Goal: Information Seeking & Learning: Learn about a topic

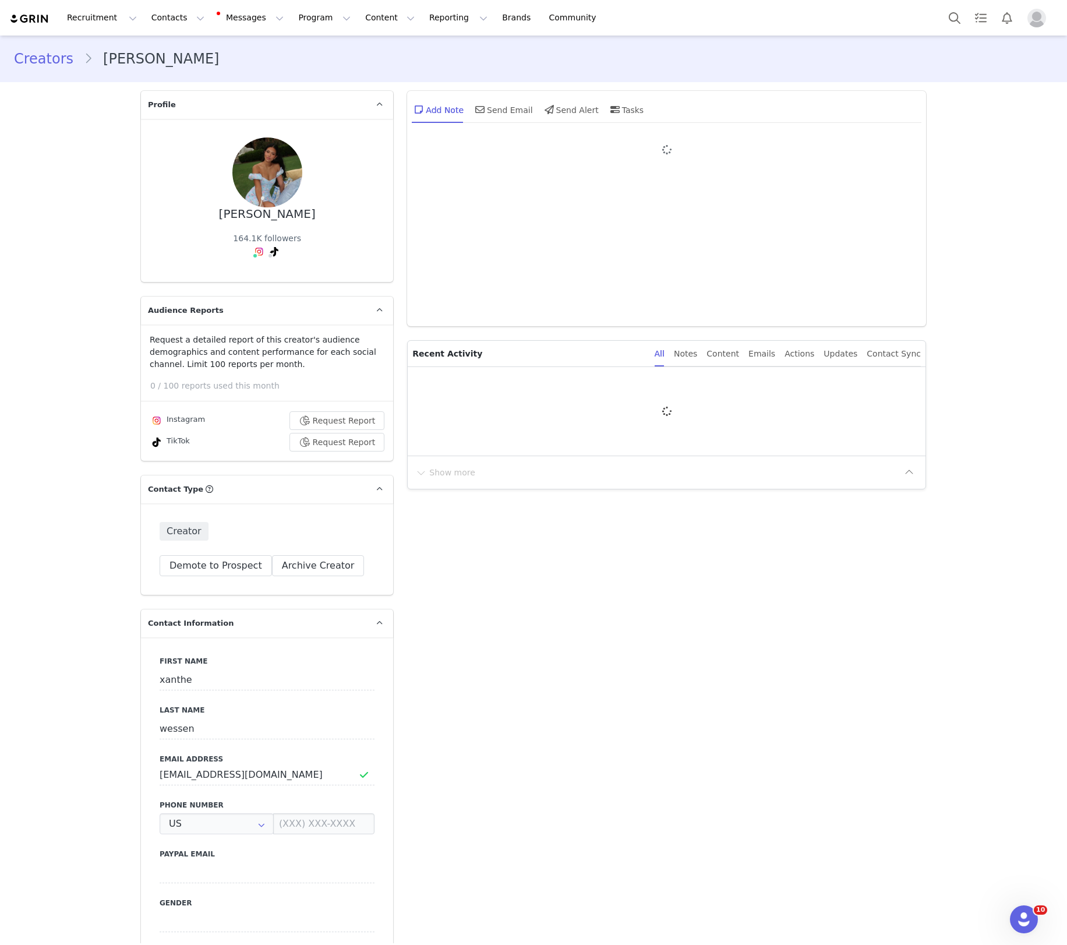
type input "+1 ([GEOGRAPHIC_DATA])"
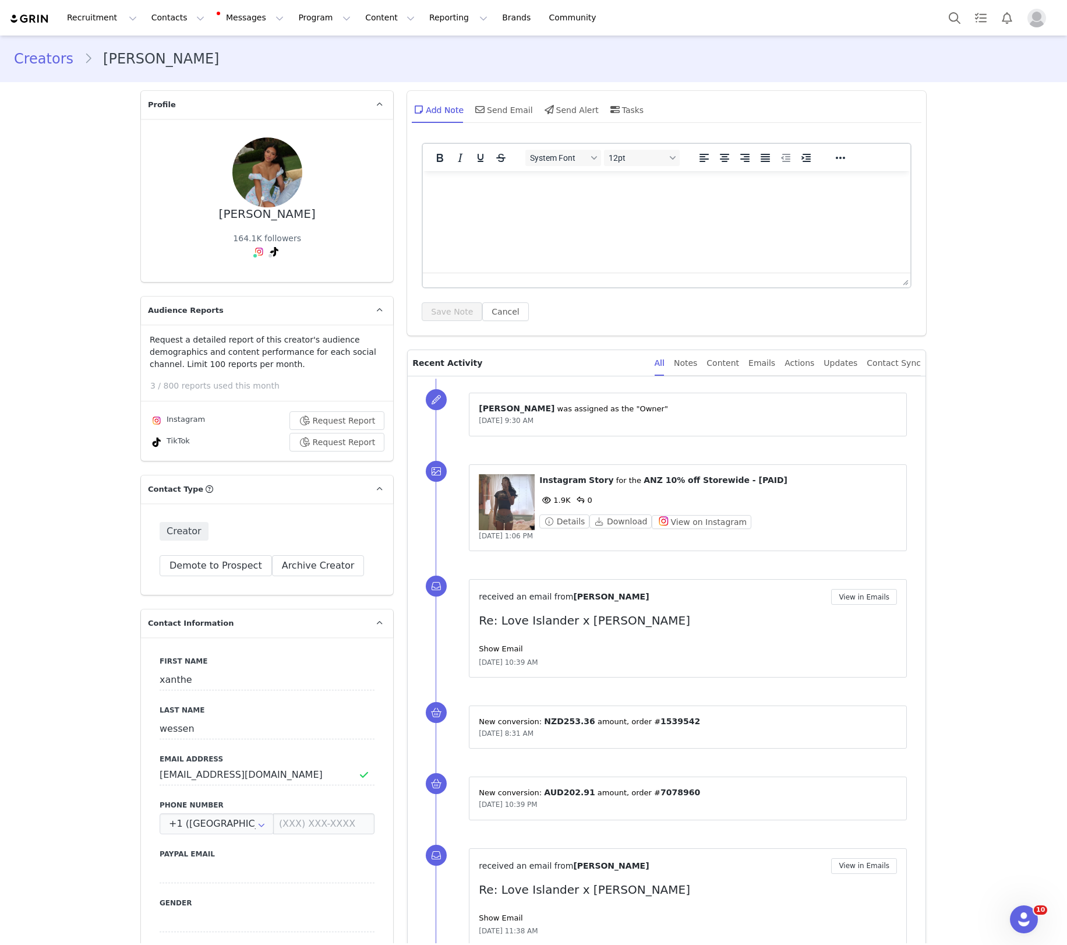
drag, startPoint x: 480, startPoint y: 503, endPoint x: 487, endPoint y: 503, distance: 7.0
click at [487, 503] on figure at bounding box center [507, 502] width 56 height 56
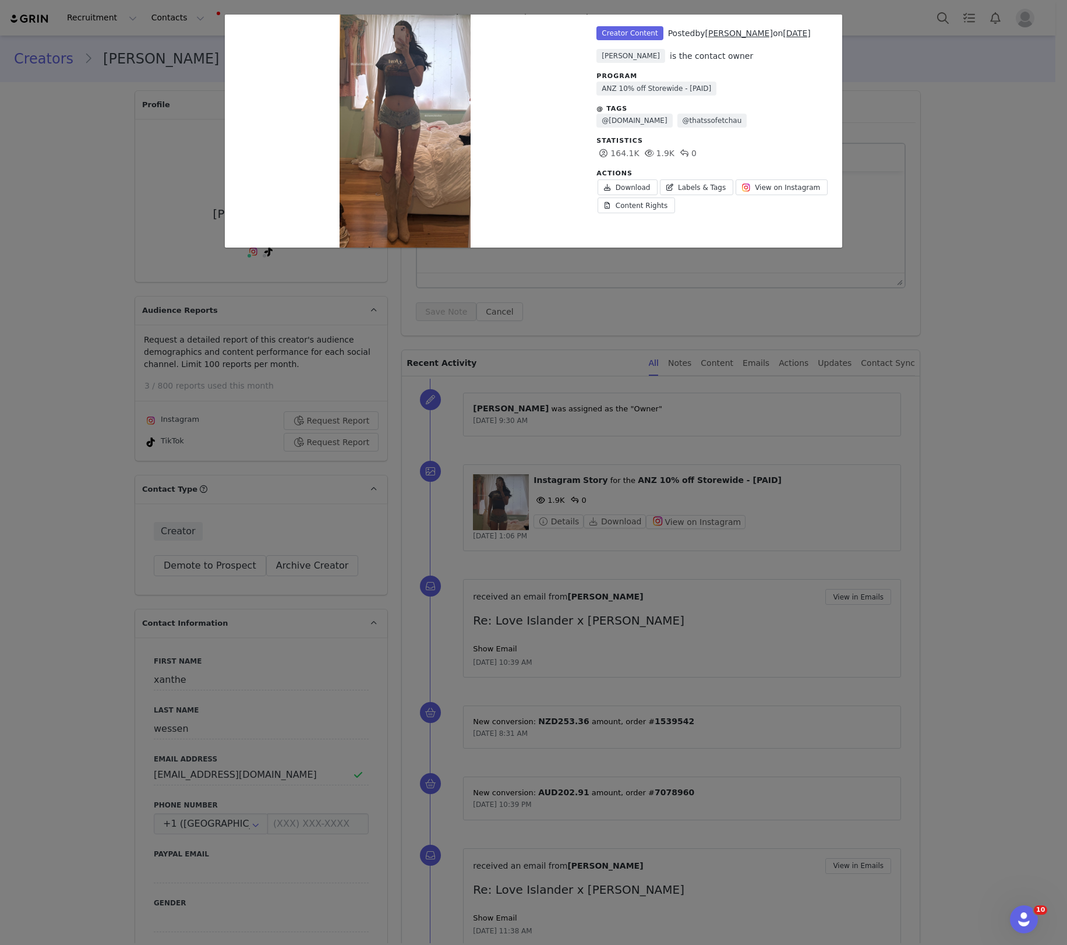
click at [583, 307] on div "Unlabeled Creator Content Posted by [PERSON_NAME] on [DATE] [PERSON_NAME] is th…" at bounding box center [533, 472] width 1067 height 945
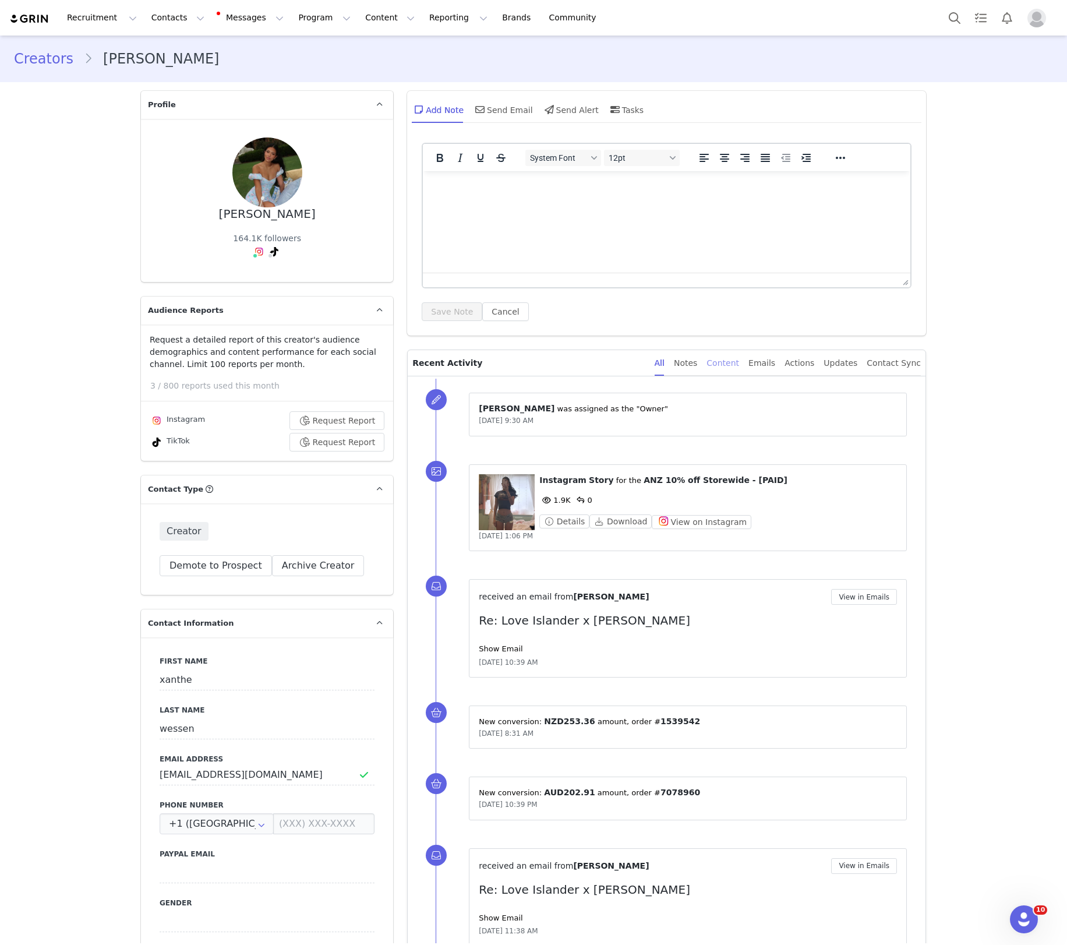
click at [726, 364] on div "Content" at bounding box center [723, 363] width 33 height 26
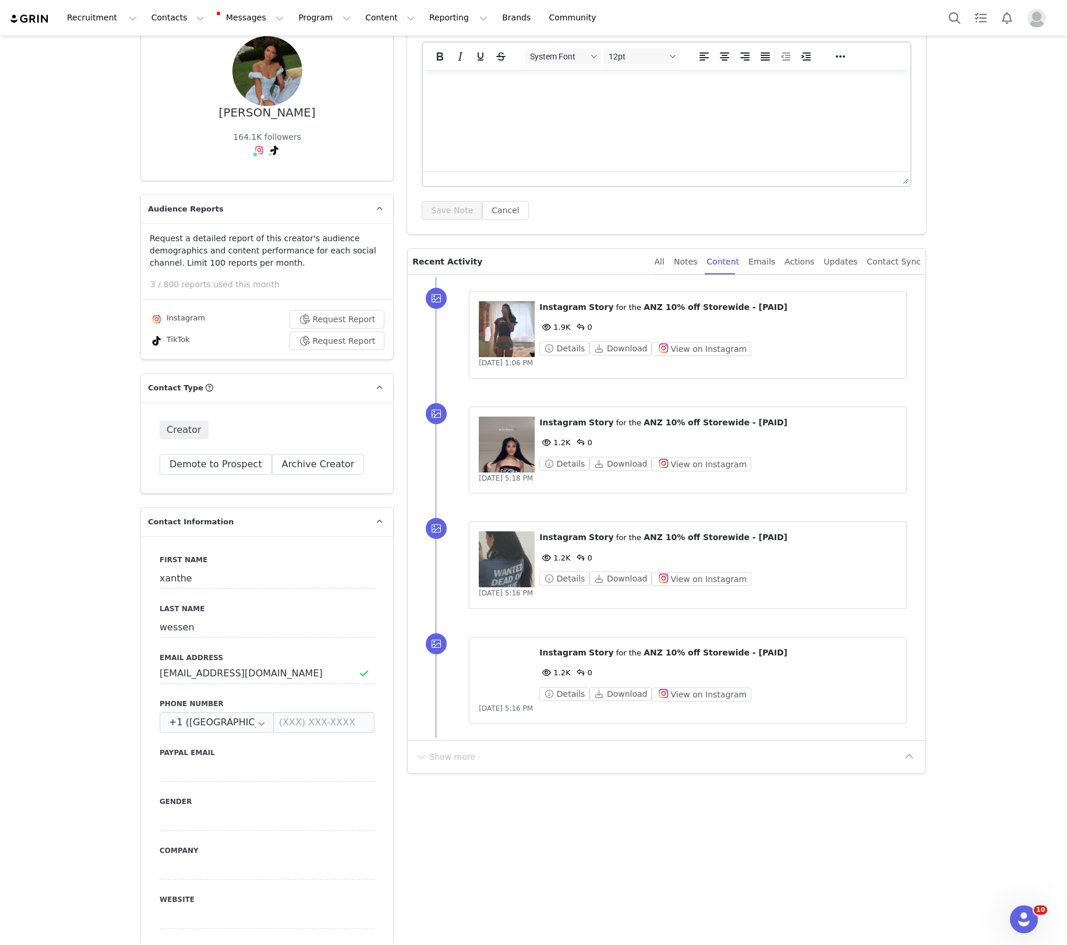
scroll to position [139, 0]
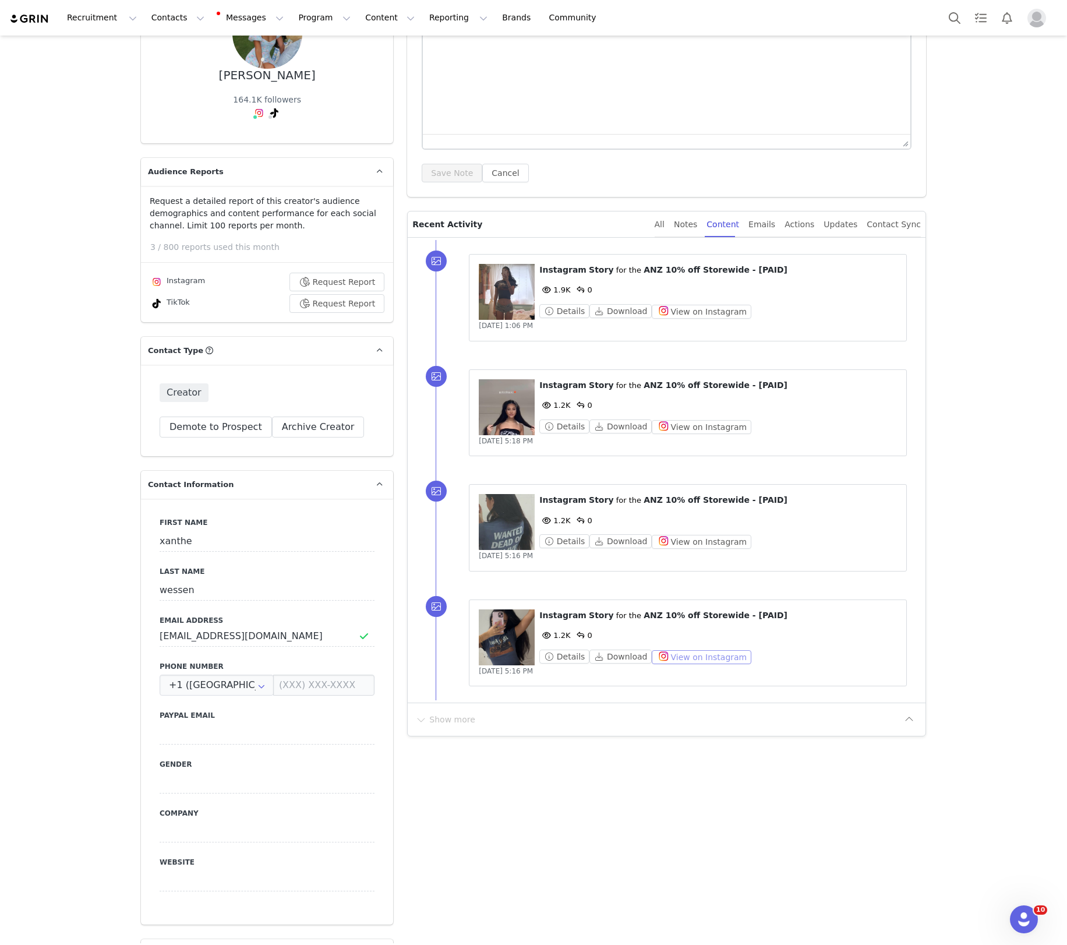
click at [652, 655] on button "View on Instagram" at bounding box center [702, 657] width 100 height 14
click at [508, 625] on figure at bounding box center [507, 637] width 56 height 56
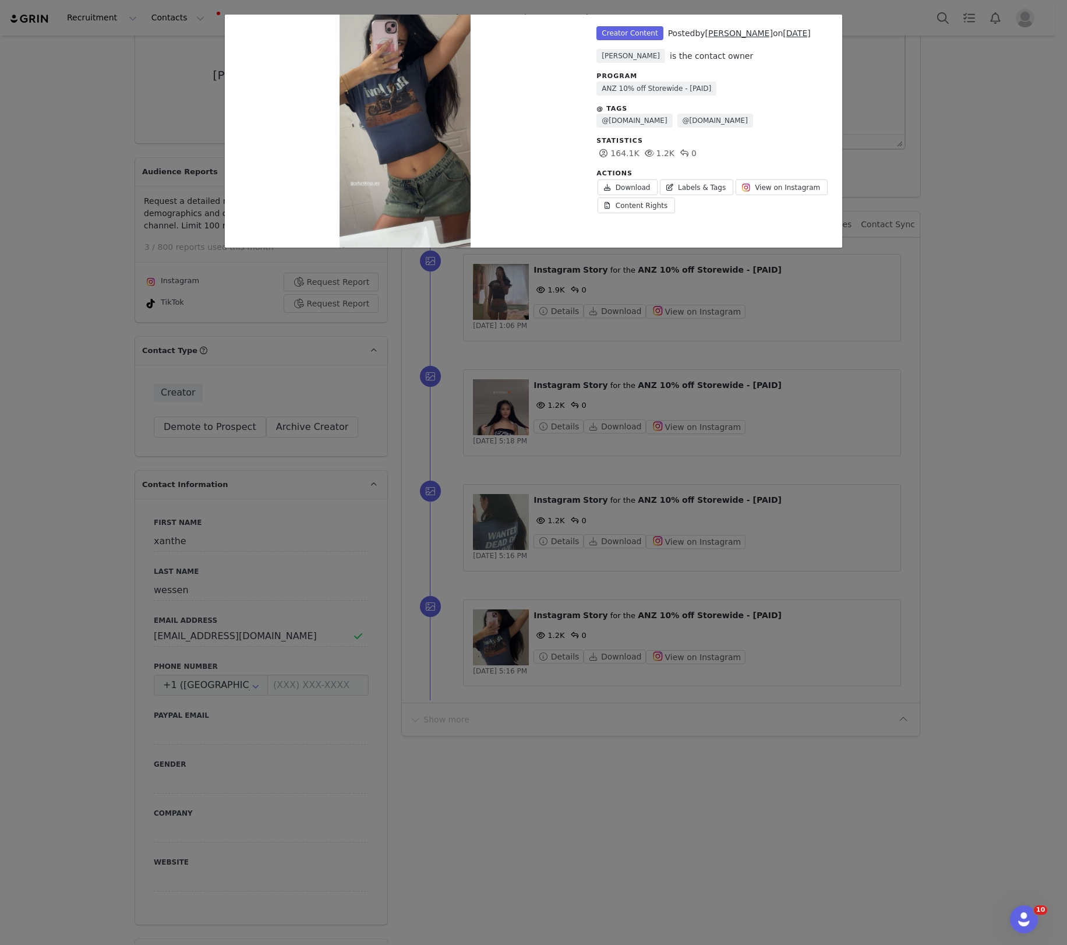
drag, startPoint x: 481, startPoint y: 475, endPoint x: 487, endPoint y: 477, distance: 6.1
click at [482, 475] on div "Unlabeled Creator Content Posted by xanthe wessen on Jun 10, 2025 Teegan Jossel…" at bounding box center [533, 472] width 1067 height 945
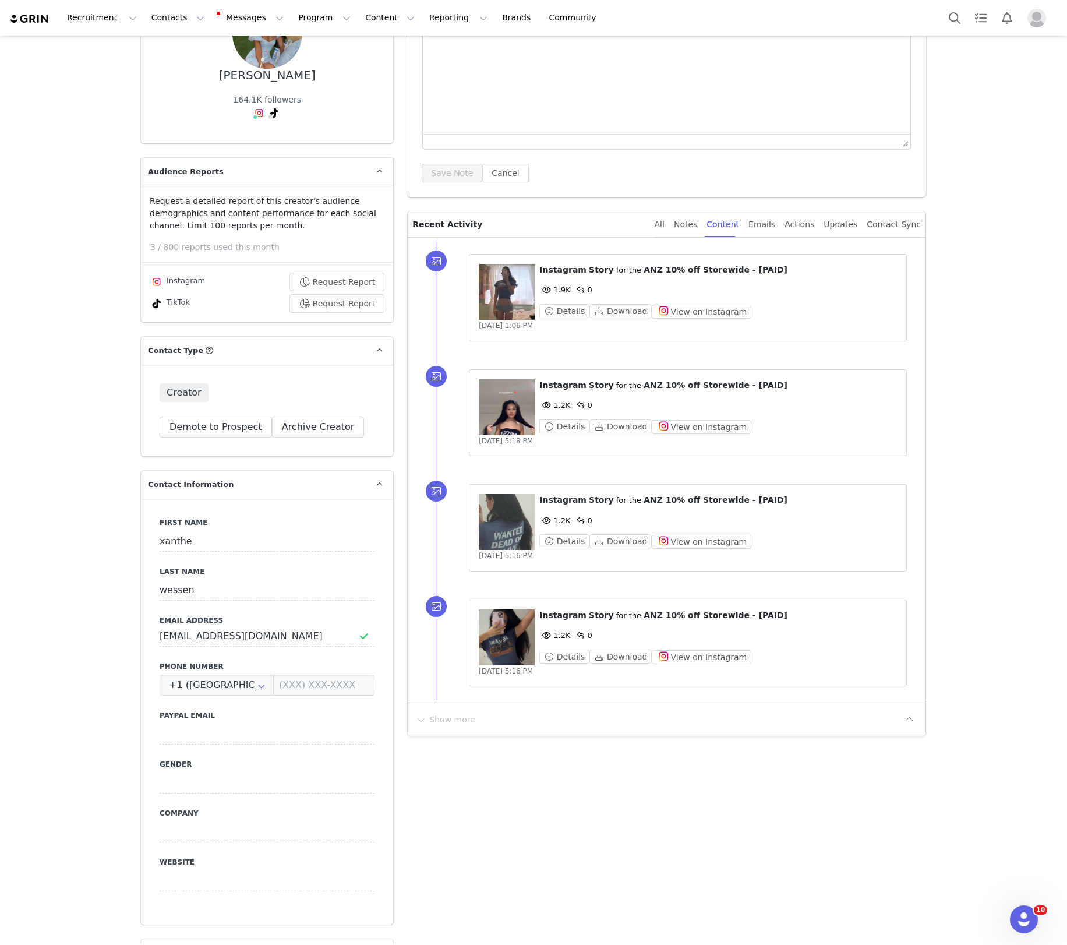
click at [507, 505] on figure at bounding box center [507, 522] width 56 height 56
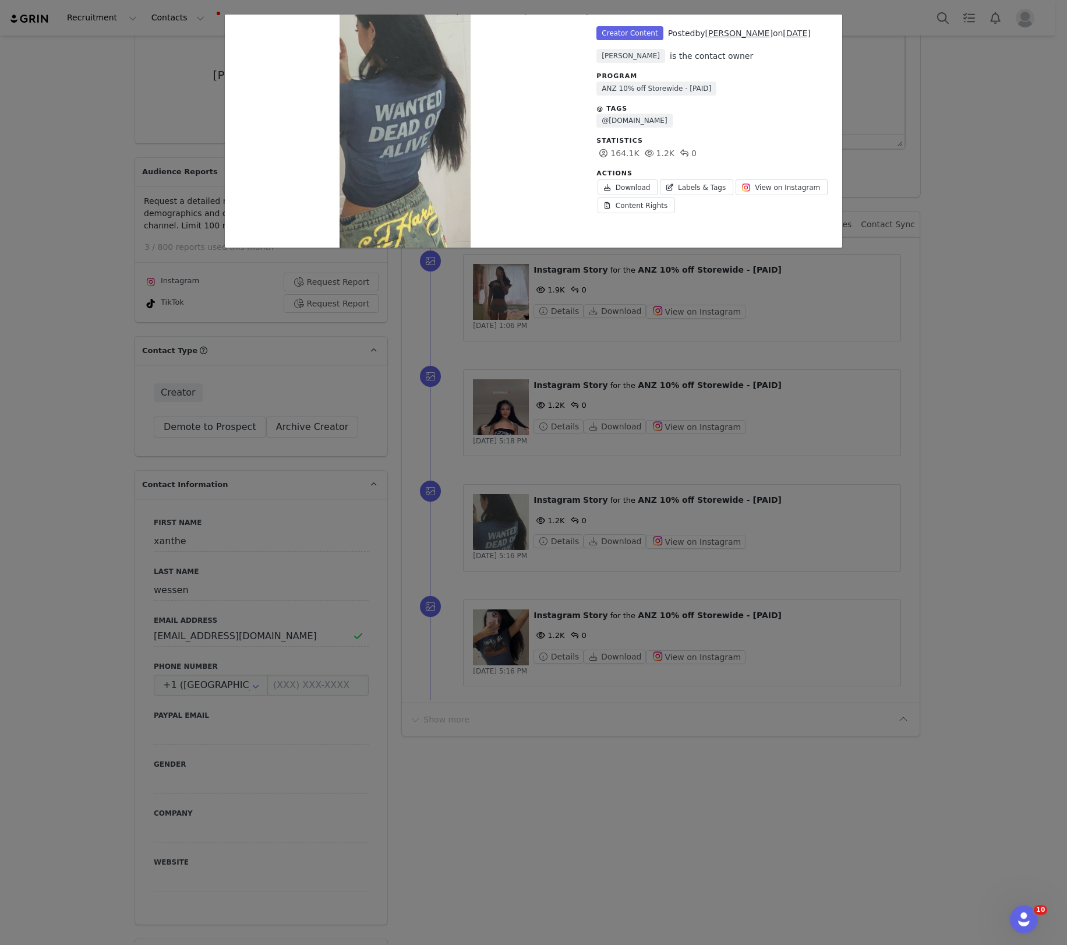
click at [493, 491] on div "Unlabeled Creator Content Posted by xanthe wessen on Jun 10, 2025 Teegan Jossel…" at bounding box center [533, 472] width 1067 height 945
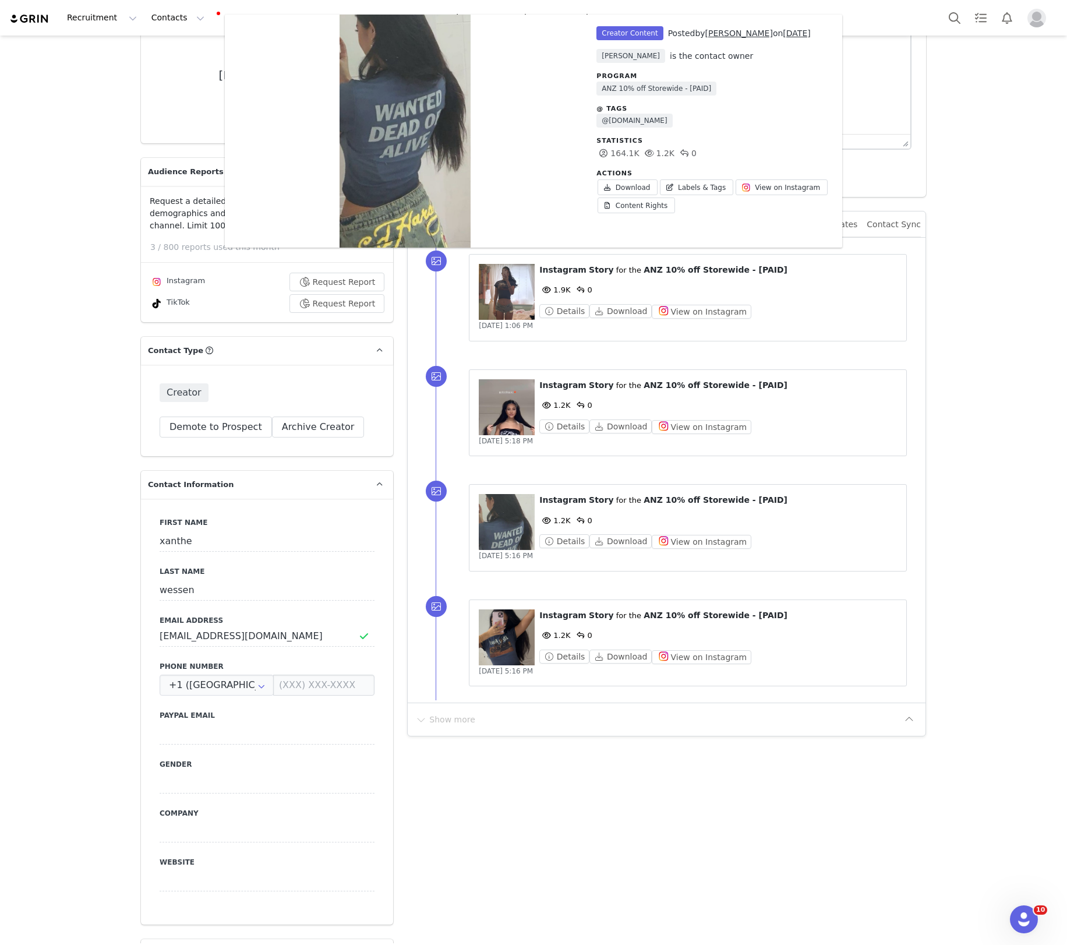
click at [488, 419] on figure at bounding box center [507, 407] width 56 height 56
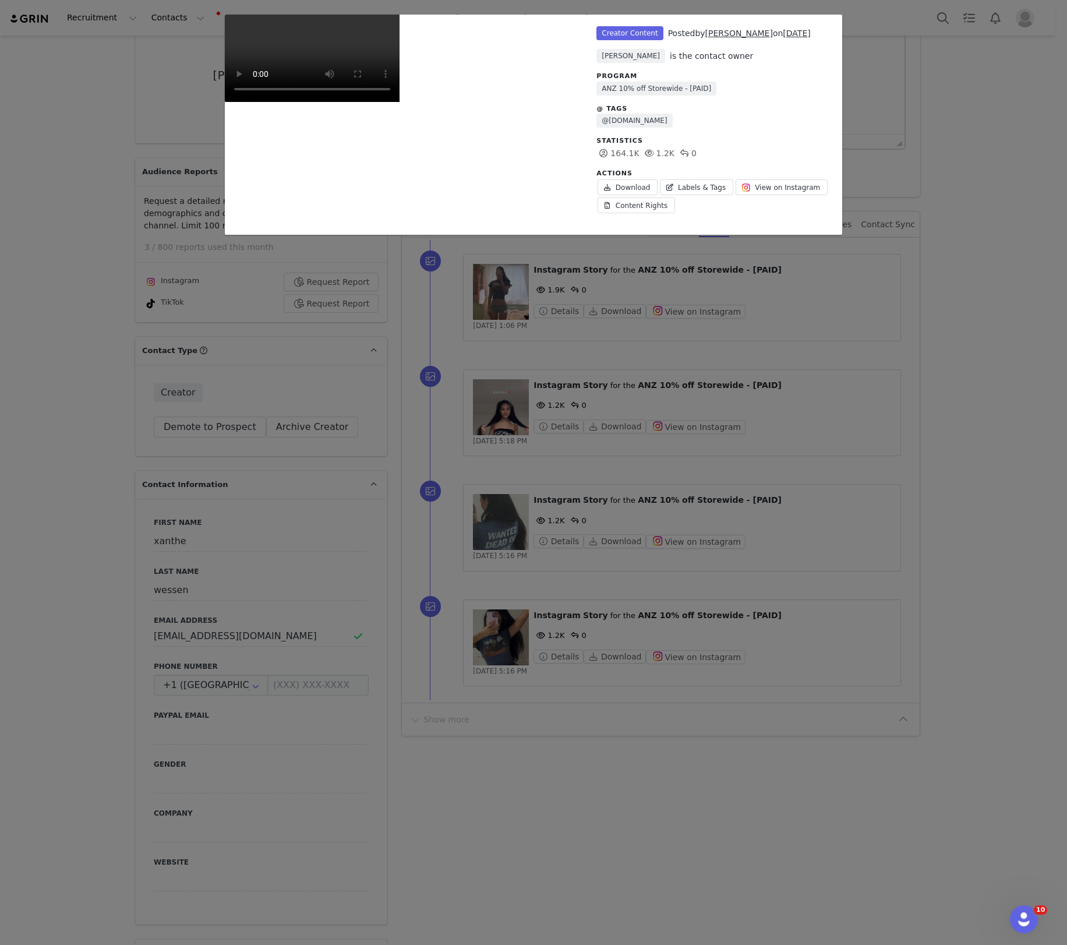
click at [482, 410] on div "Unlabeled Creator Content Posted by xanthe wessen on Jun 10, 2025 Teegan Jossel…" at bounding box center [533, 472] width 1067 height 945
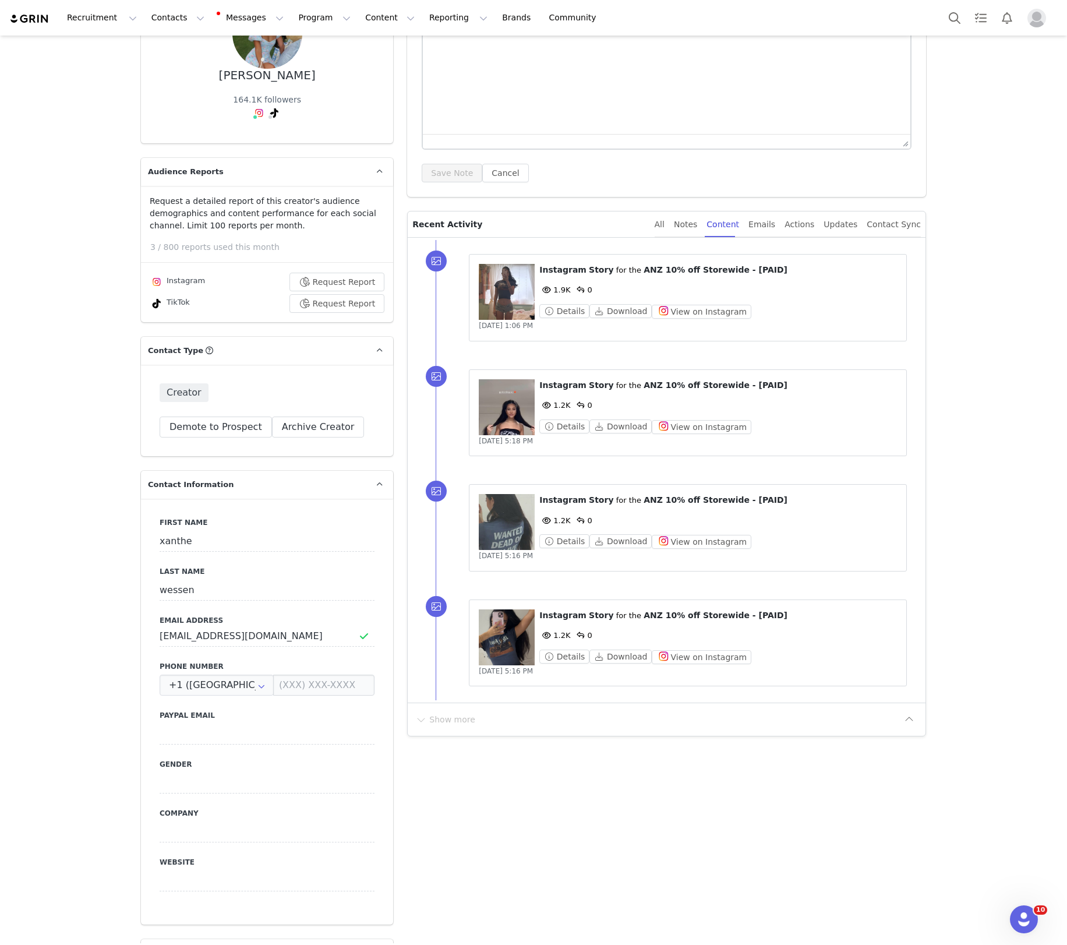
click at [498, 408] on figure at bounding box center [507, 407] width 56 height 56
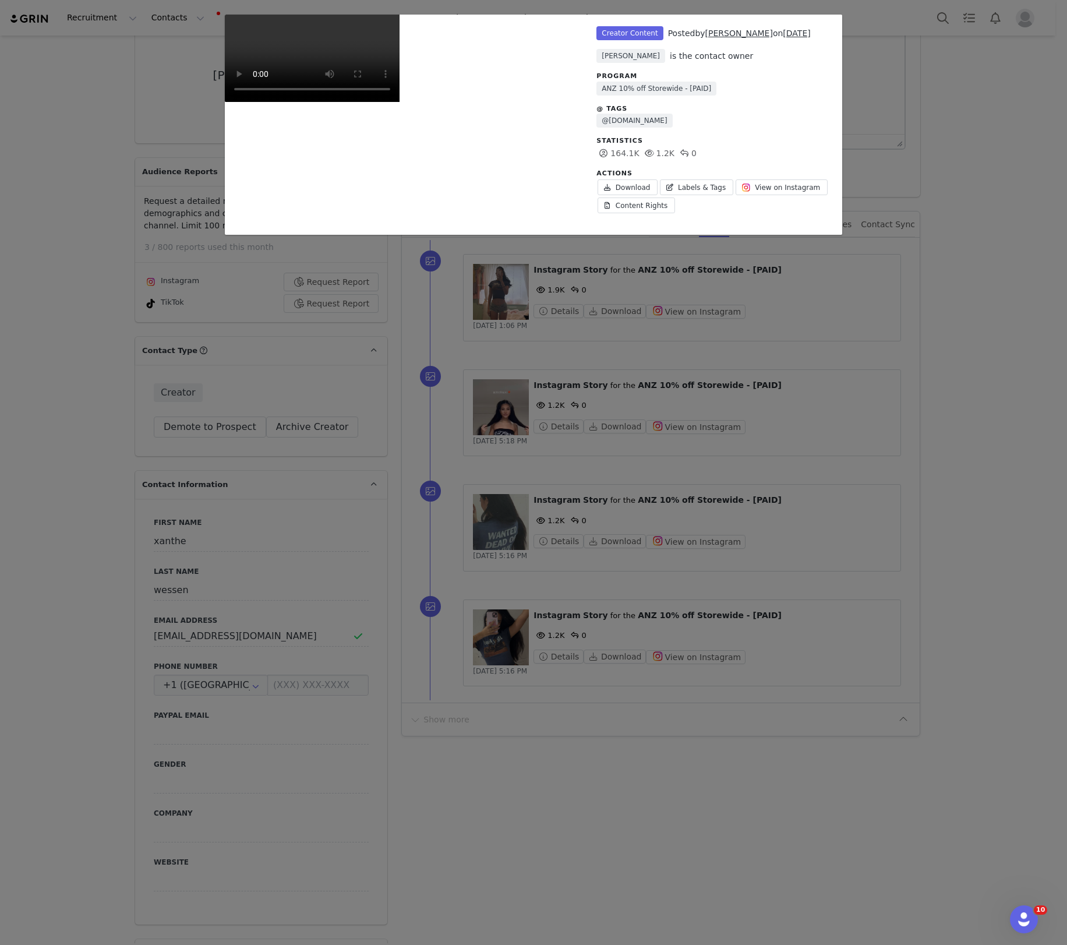
click at [530, 367] on div "Unlabeled Creator Content Posted by xanthe wessen on Jun 10, 2025 Teegan Jossel…" at bounding box center [533, 472] width 1067 height 945
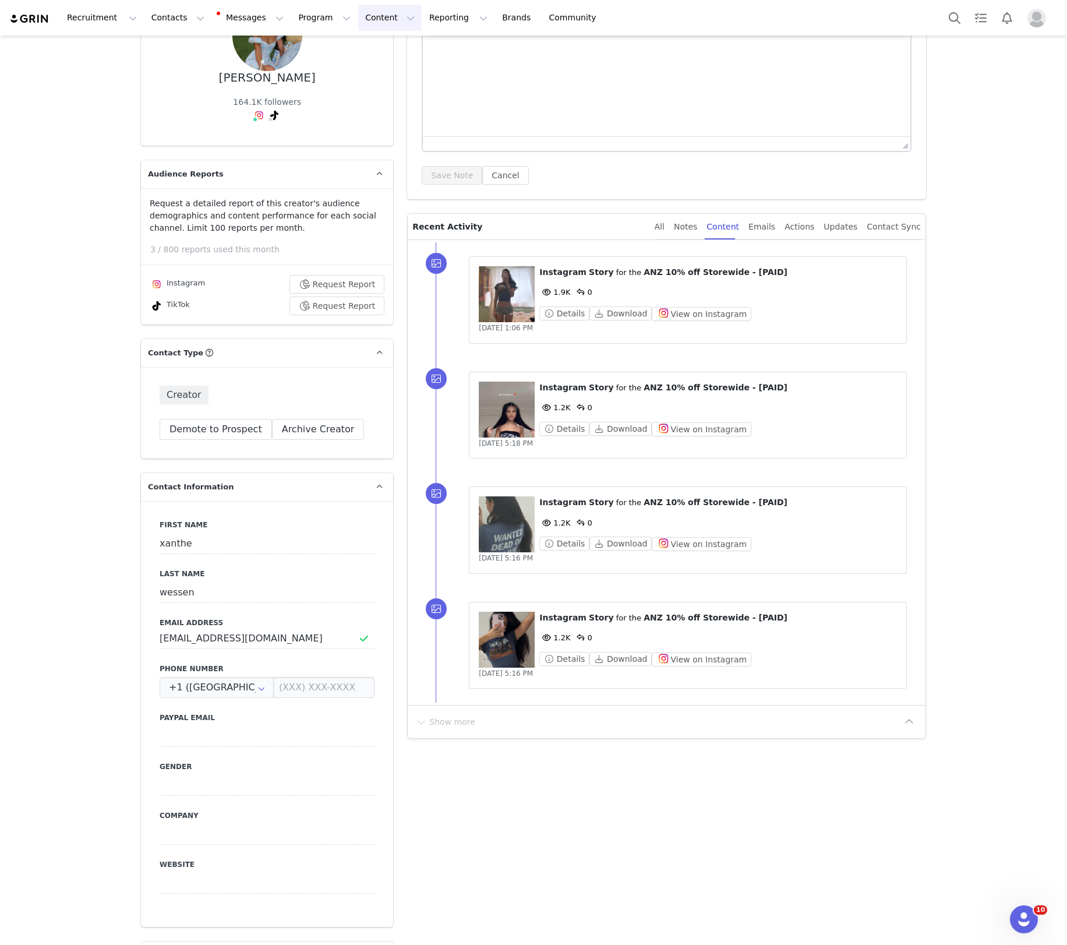
scroll to position [136, 0]
click at [371, 7] on button "Content Content" at bounding box center [390, 18] width 64 height 26
click at [362, 48] on p "Creator Content" at bounding box center [376, 51] width 65 height 12
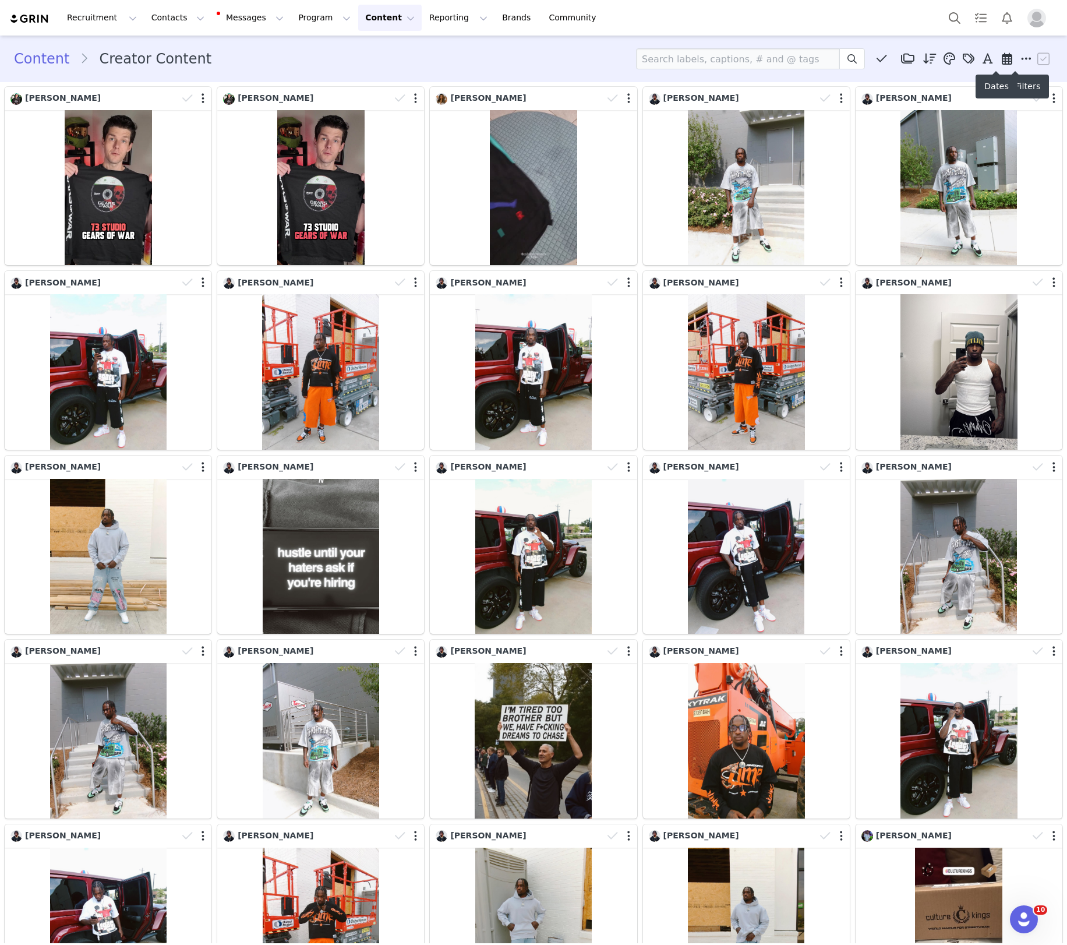
click at [1002, 61] on icon at bounding box center [1007, 59] width 10 height 12
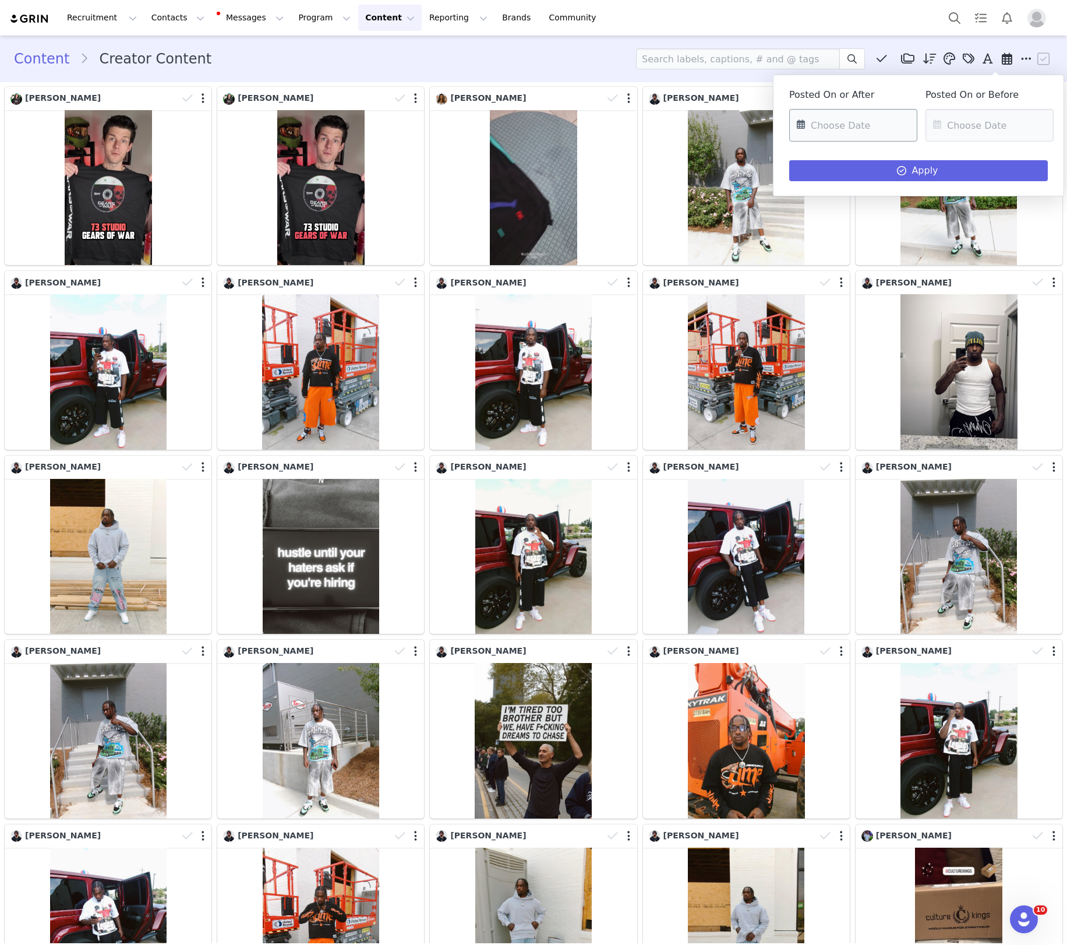
click at [877, 137] on input "text" at bounding box center [853, 125] width 128 height 33
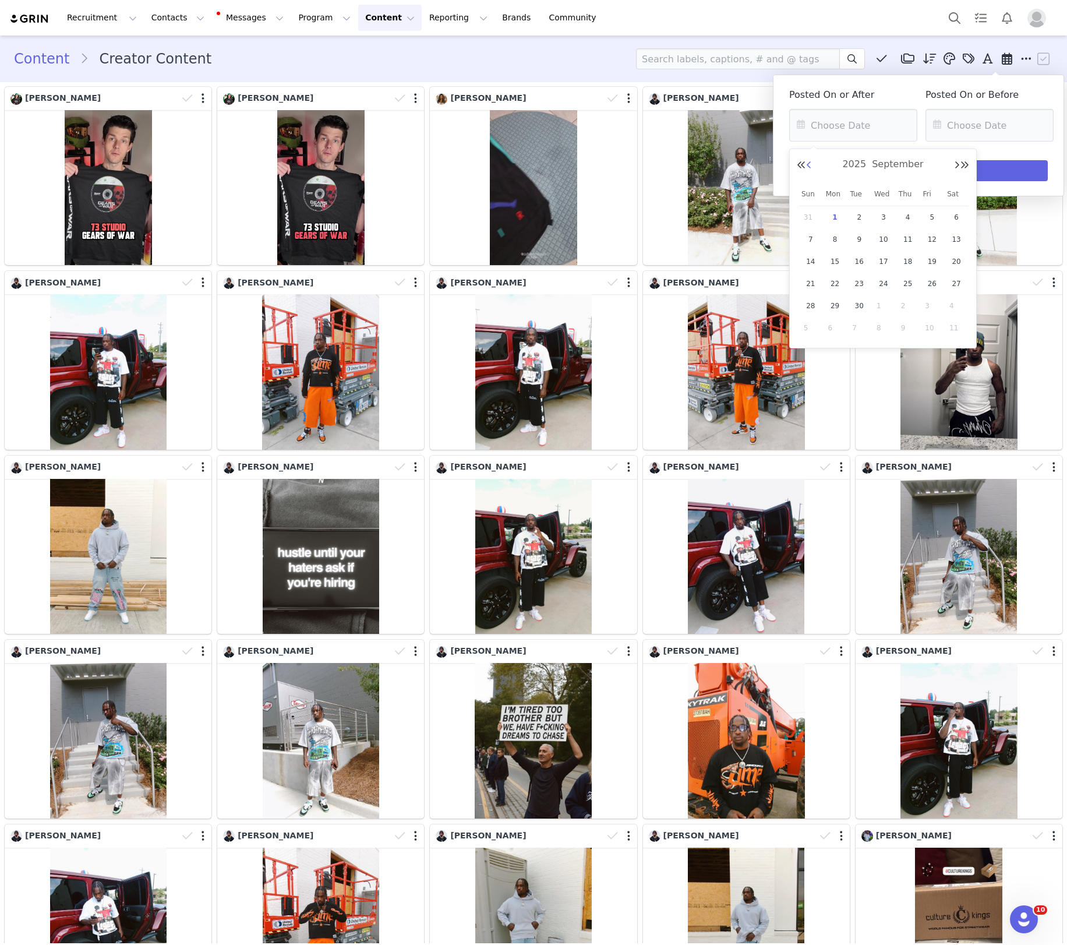
click at [811, 163] on div "2025 September" at bounding box center [883, 164] width 172 height 17
click at [810, 164] on button "Previous Month" at bounding box center [809, 165] width 6 height 9
click at [840, 305] on span "25" at bounding box center [836, 306] width 14 height 14
type input "08/25/2025"
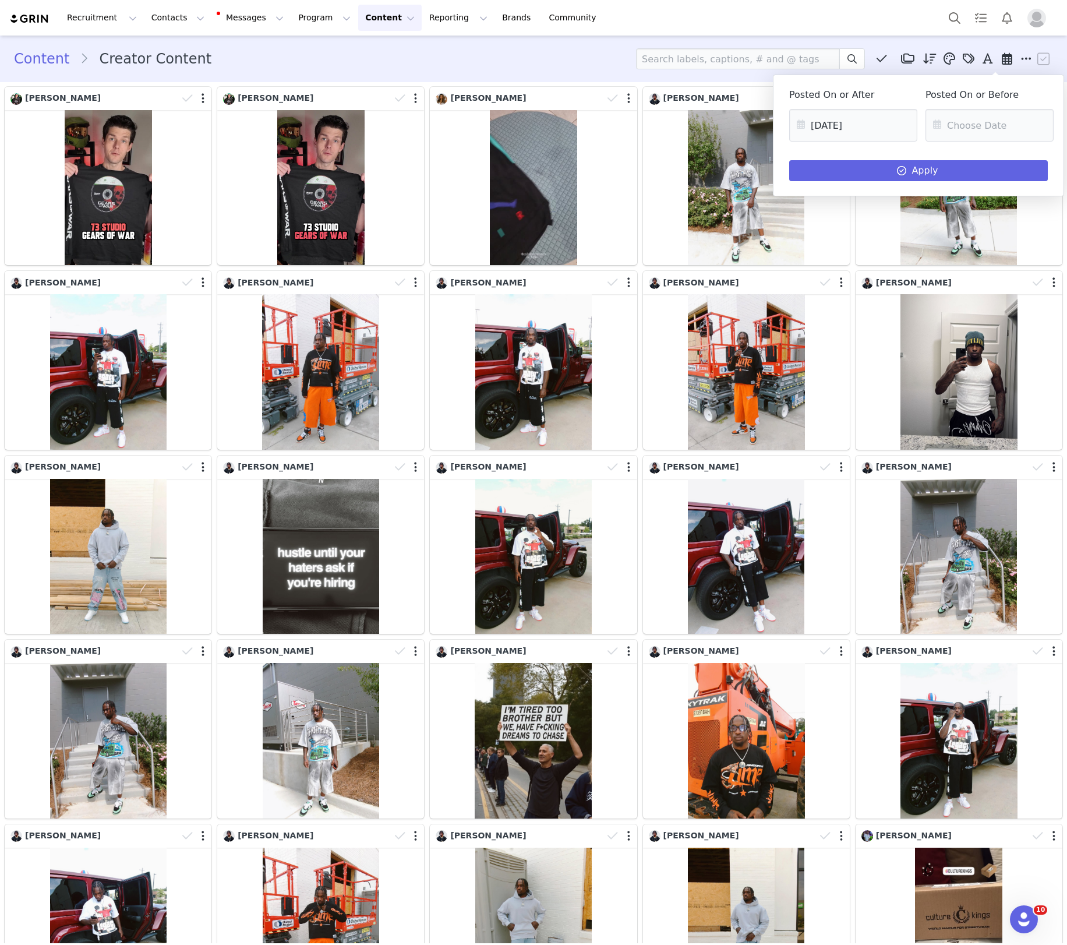
click at [947, 129] on icon at bounding box center [937, 125] width 21 height 33
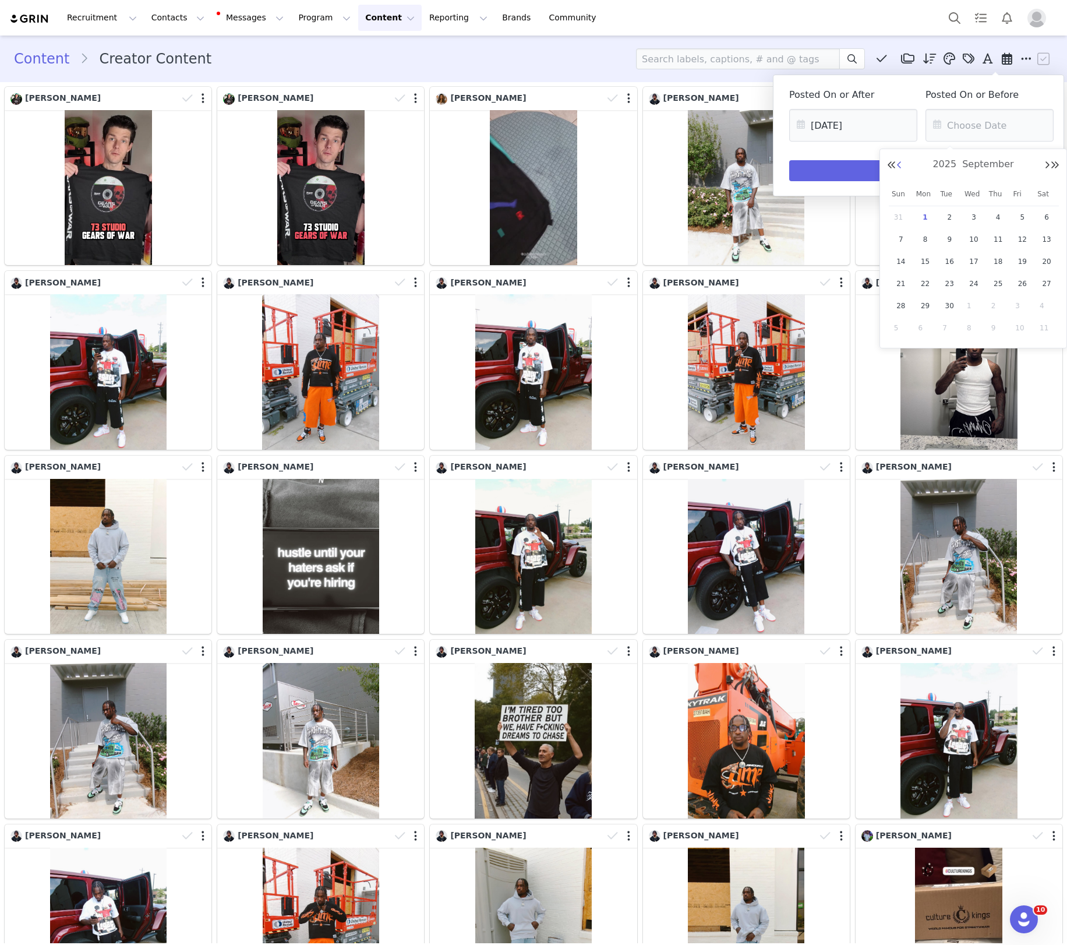
click at [898, 165] on button "Previous Month" at bounding box center [900, 165] width 6 height 9
click at [910, 330] on div "31" at bounding box center [901, 327] width 24 height 17
type input "08/31/2025"
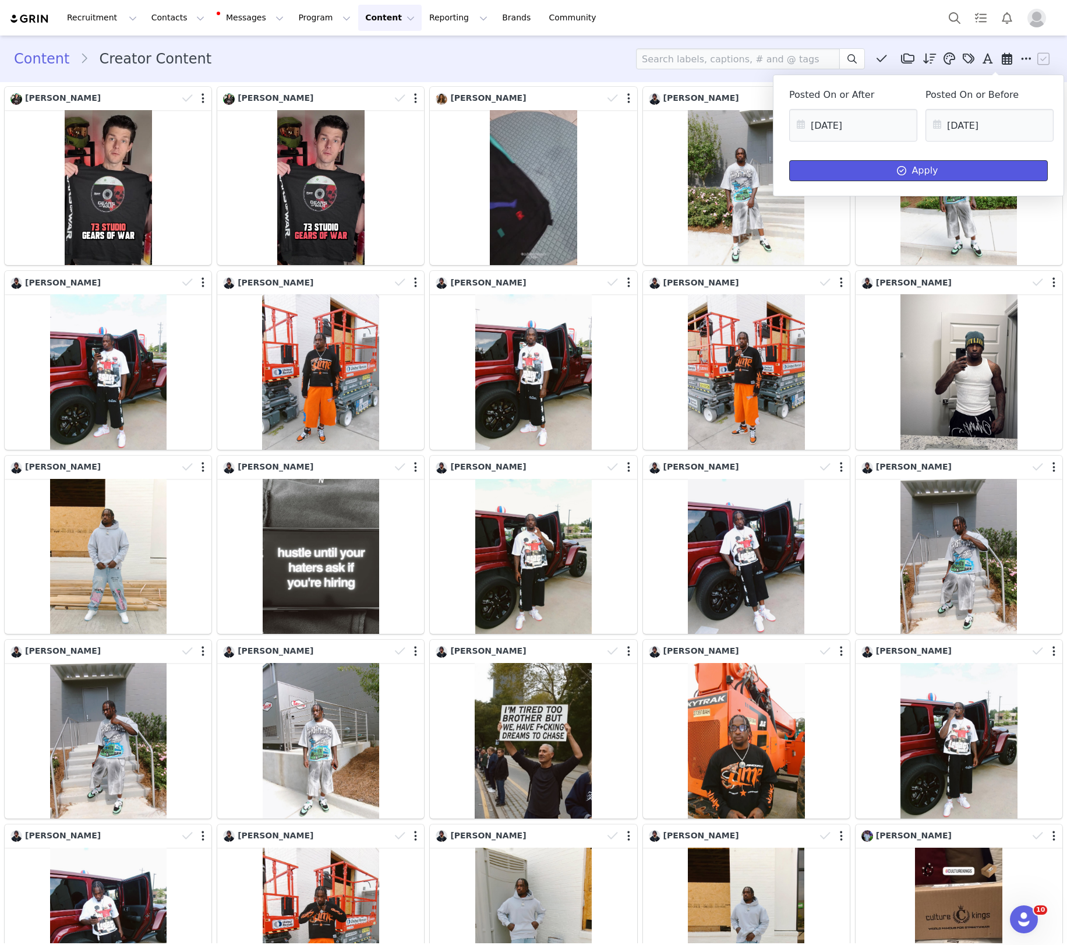
click at [837, 171] on button "Apply" at bounding box center [918, 170] width 259 height 21
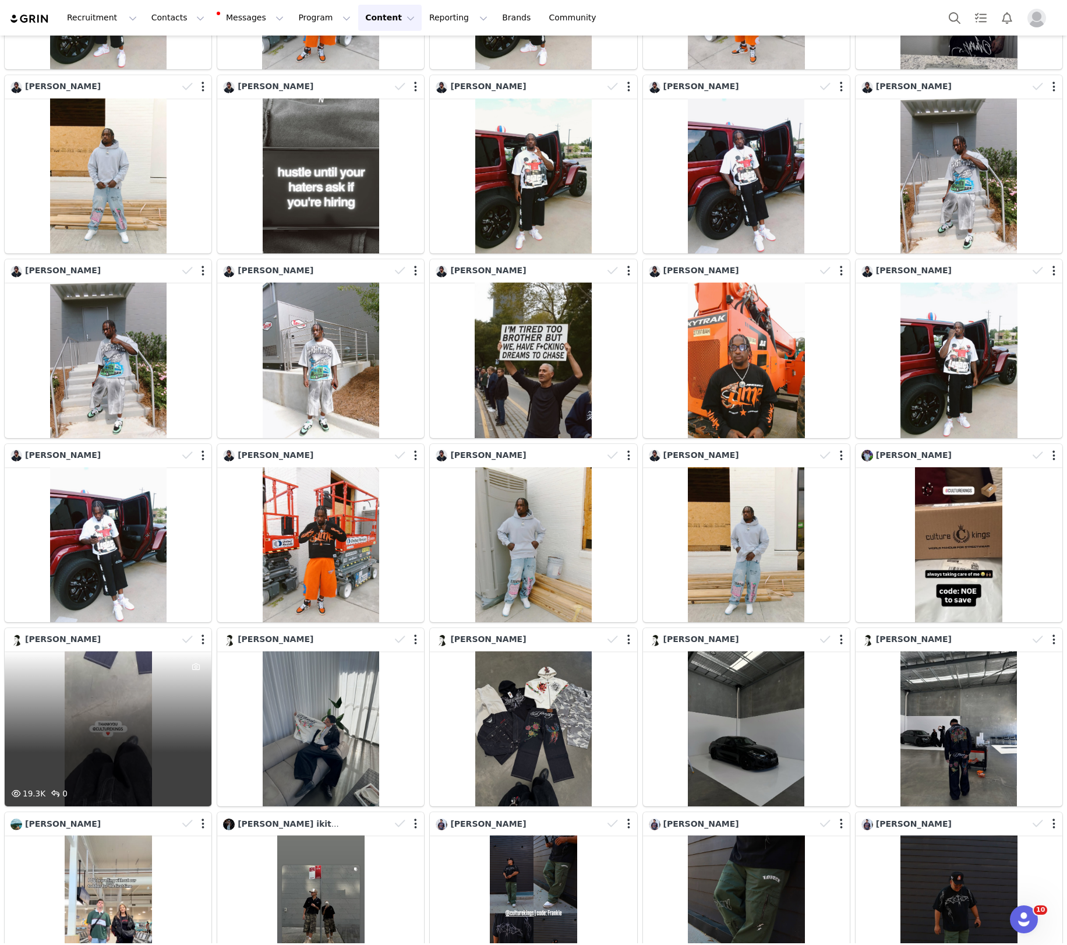
scroll to position [602, 0]
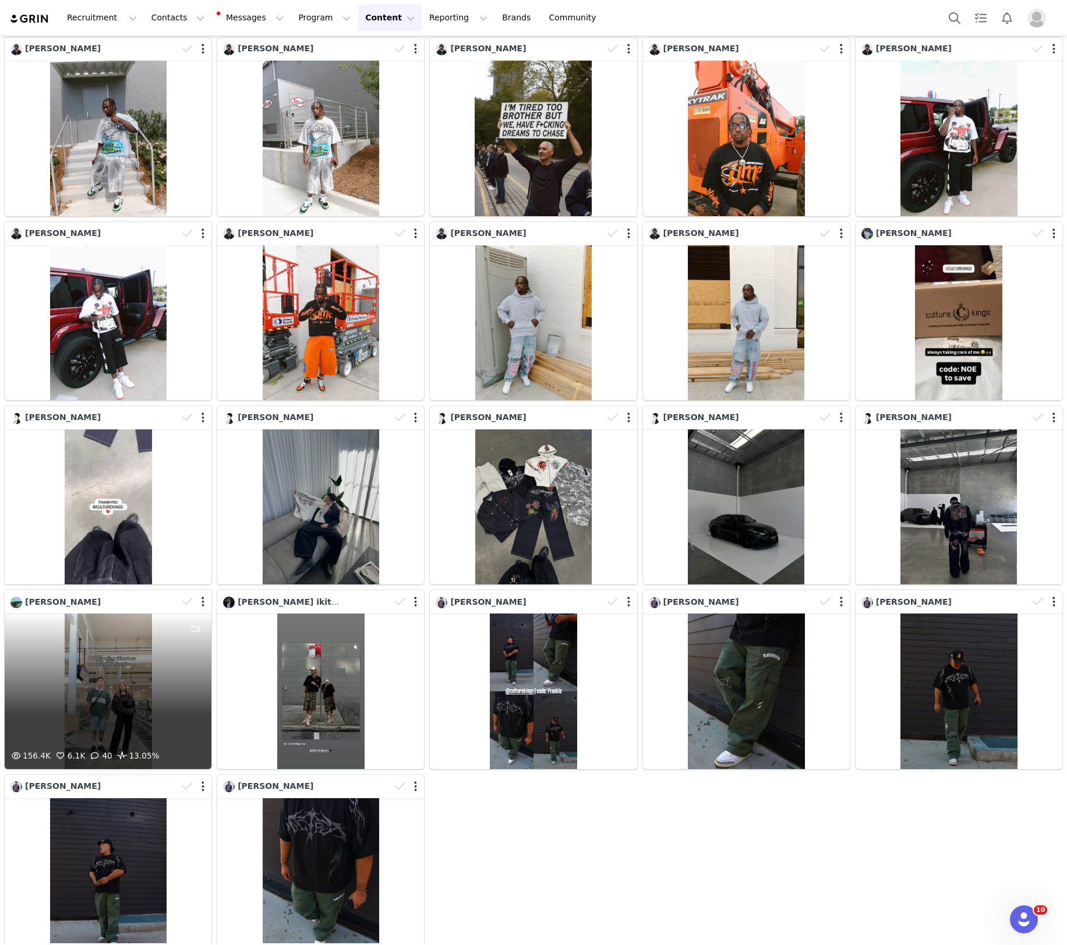
click at [89, 654] on div "156.4K 6.1K 40 13.05%" at bounding box center [108, 691] width 207 height 155
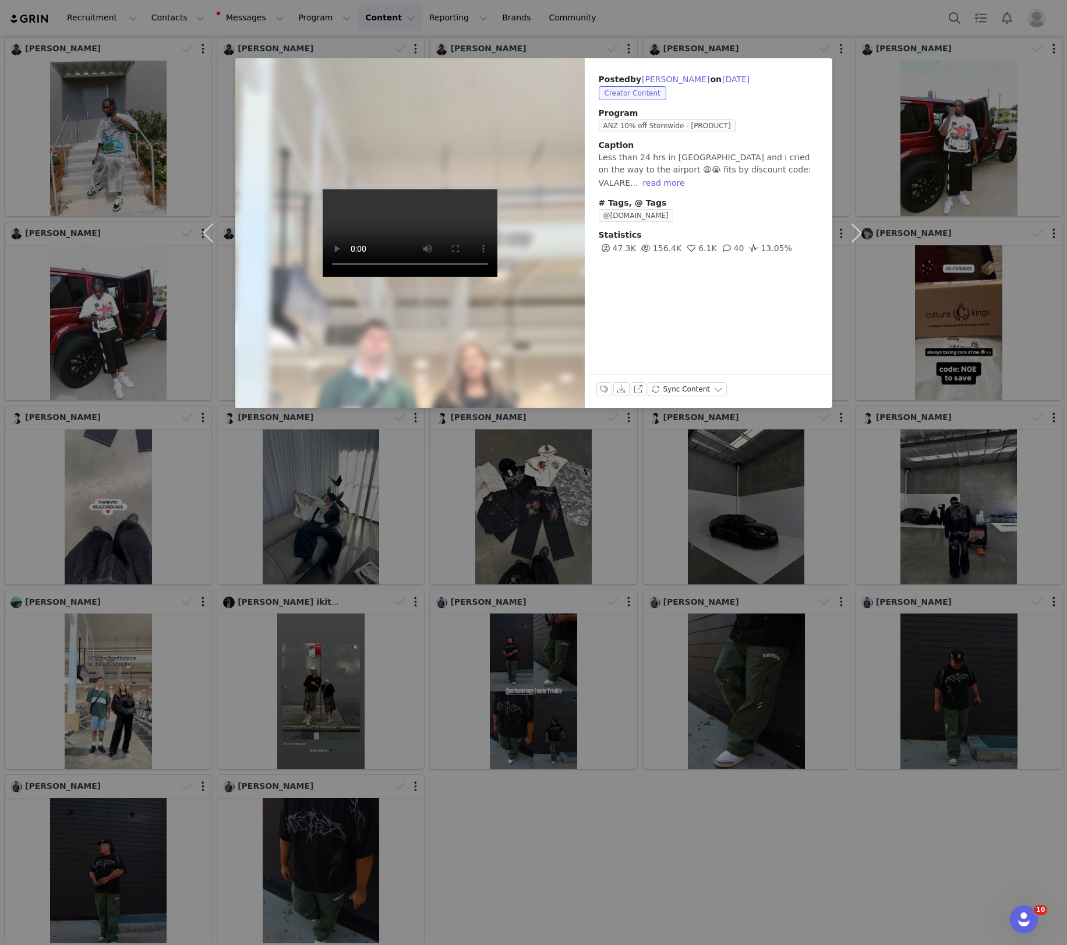
click at [466, 534] on div "Posted by Cris Ahern on Aug 26, 2025 Creator Content Program ANZ 10% off Storew…" at bounding box center [533, 472] width 1067 height 945
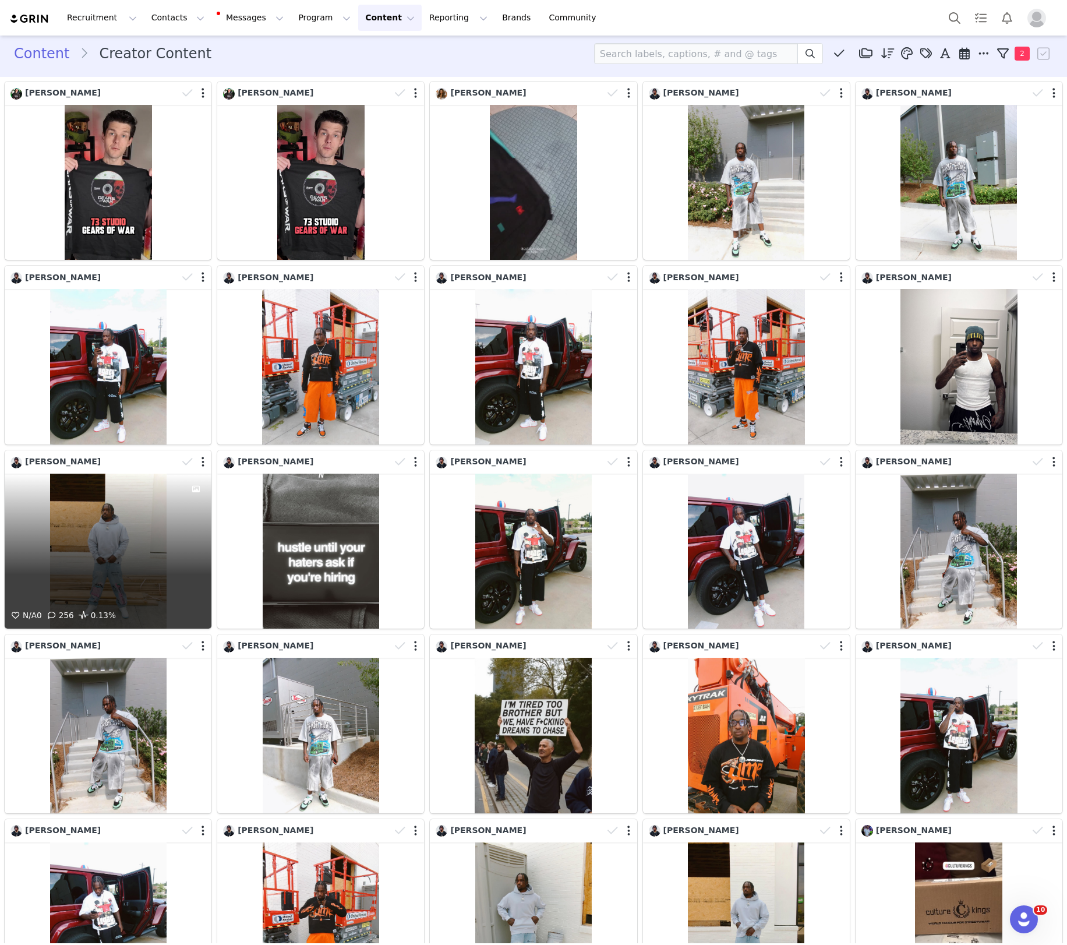
scroll to position [0, 0]
